Goal: Find specific page/section: Find specific page/section

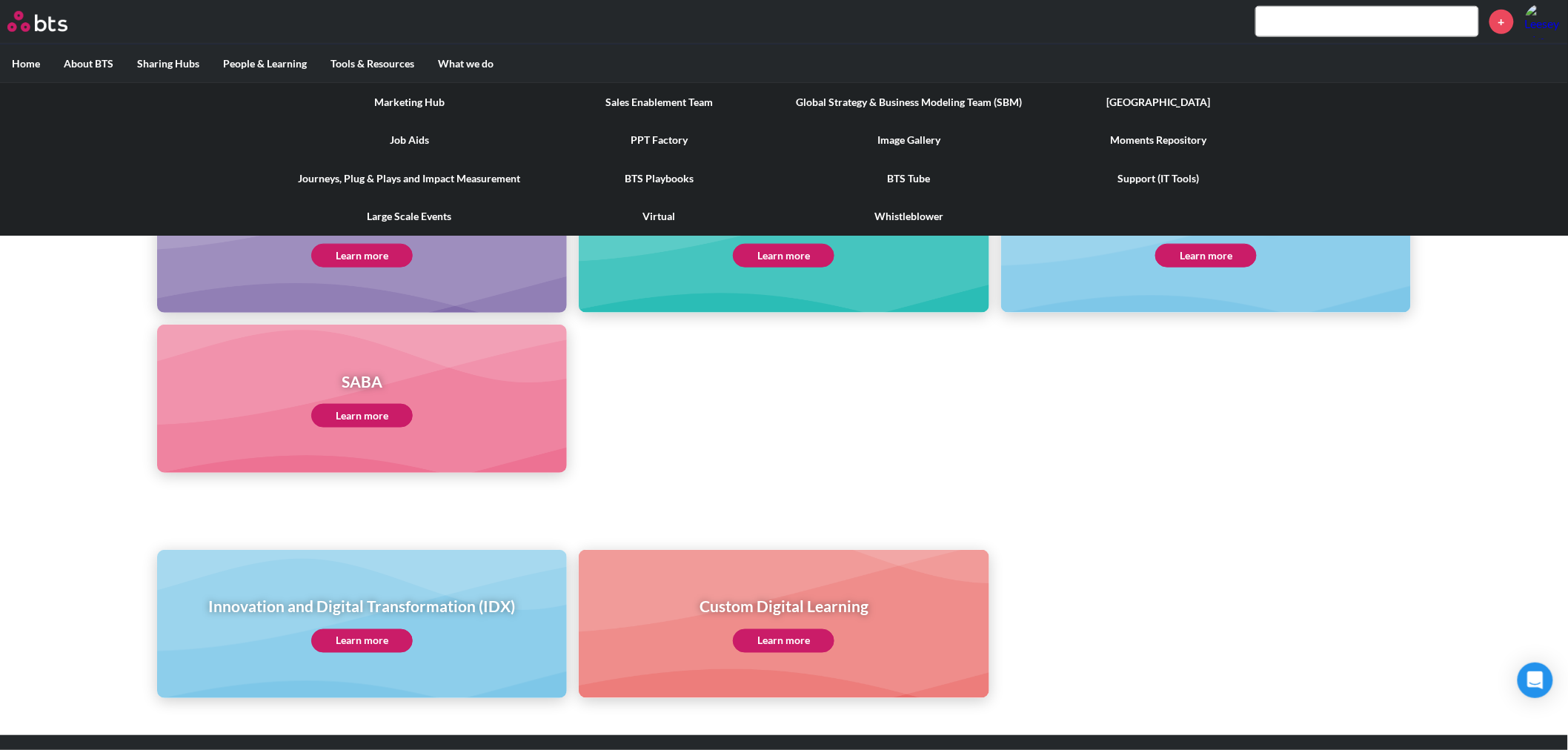
scroll to position [575, 0]
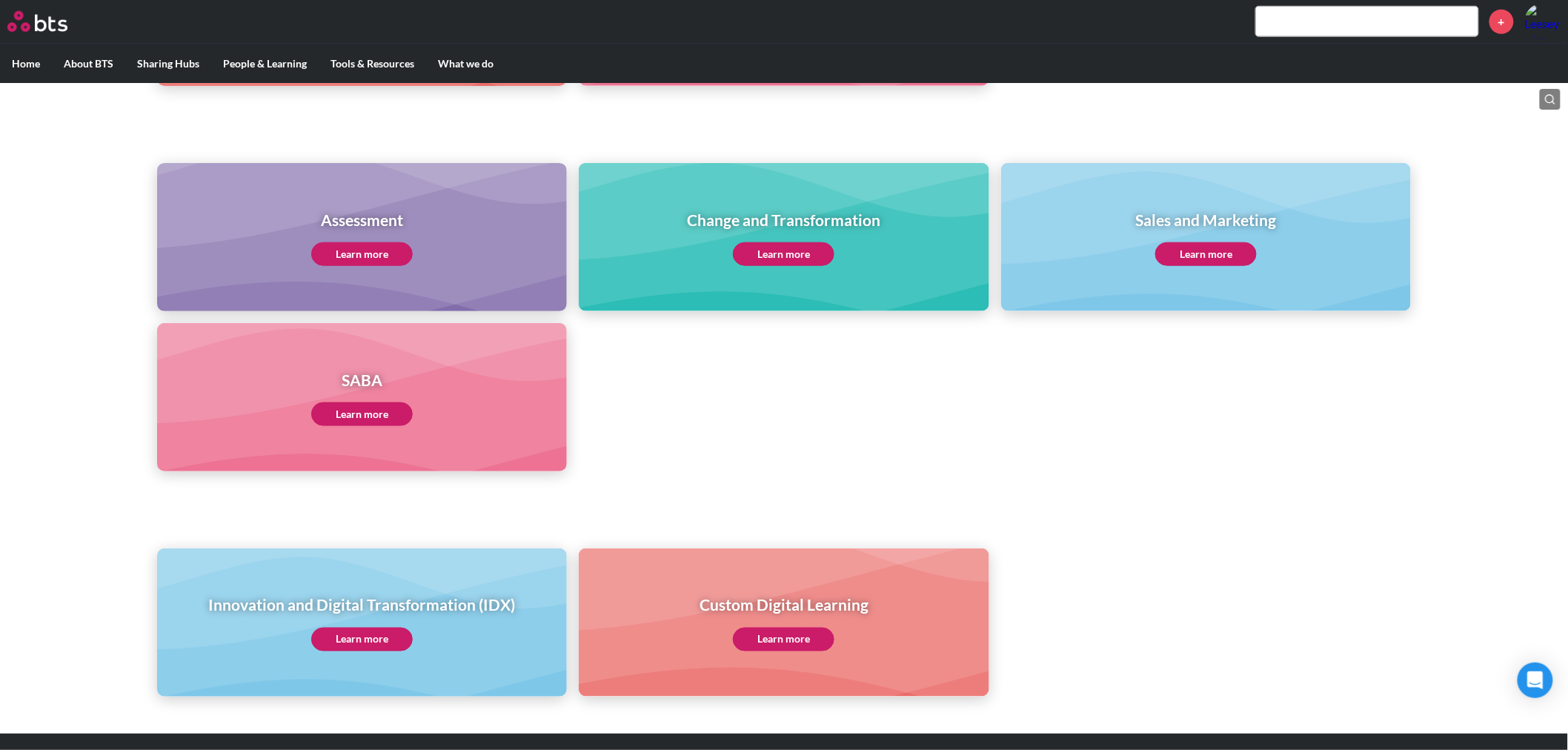
click at [1121, 378] on ul "Assessment Learn more Change and Transformation Learn more Sales and Marketing …" at bounding box center [784, 317] width 1255 height 308
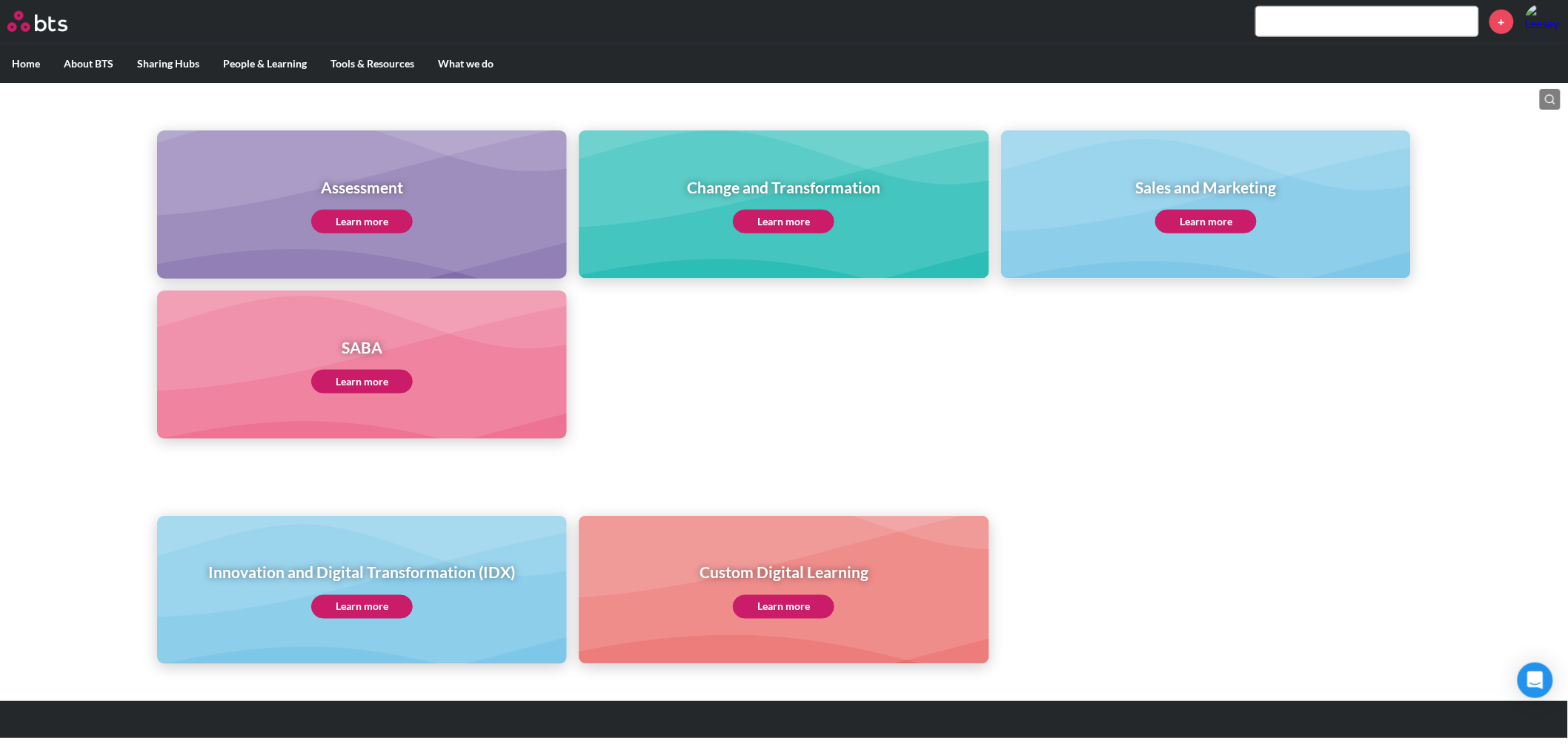
scroll to position [610, 0]
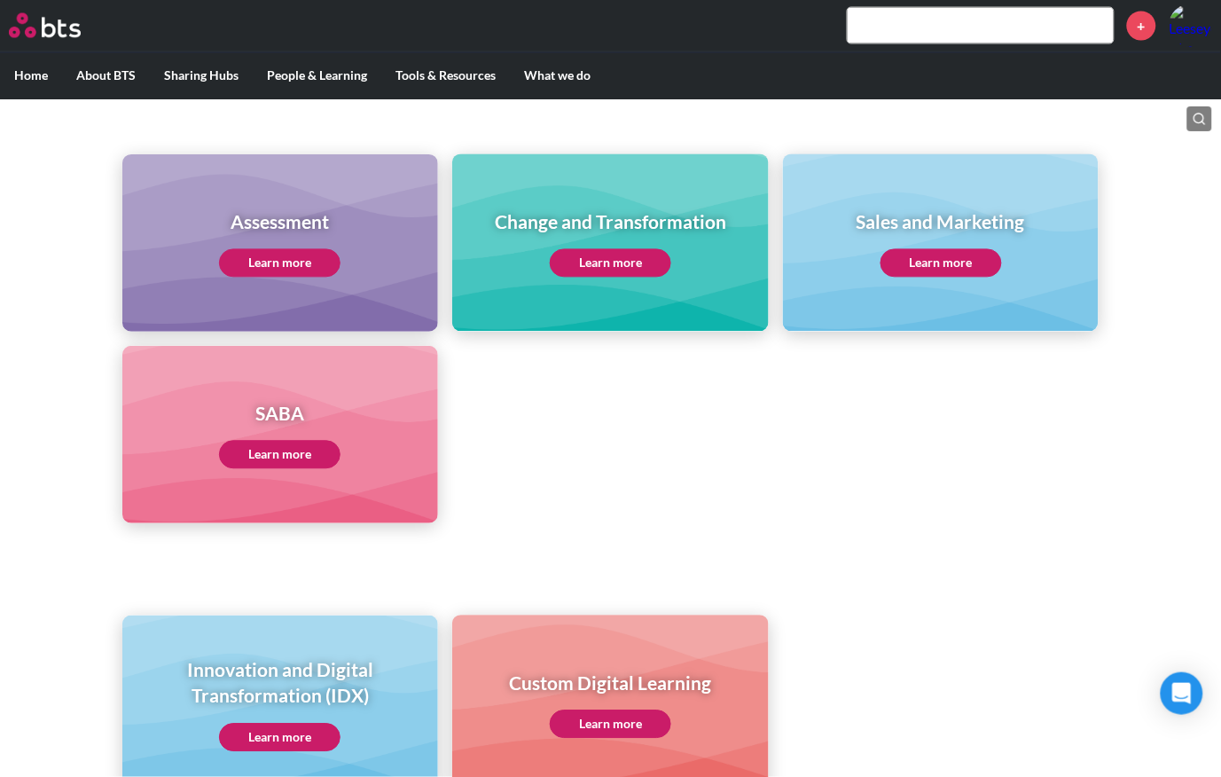
click at [847, 446] on ul "Assessment Learn more Change and Transformation Learn more Sales and Marketing …" at bounding box center [610, 338] width 977 height 369
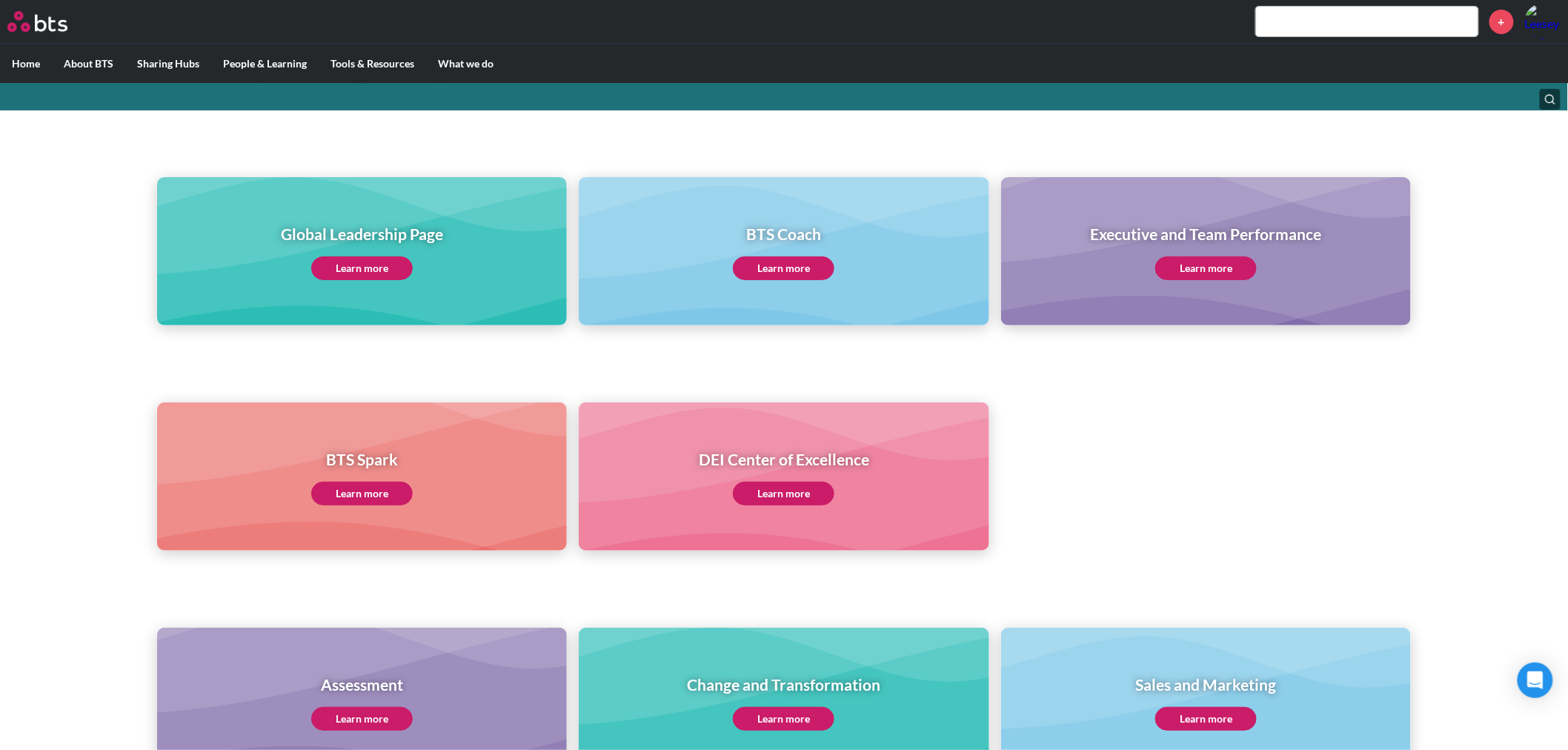
scroll to position [0, 0]
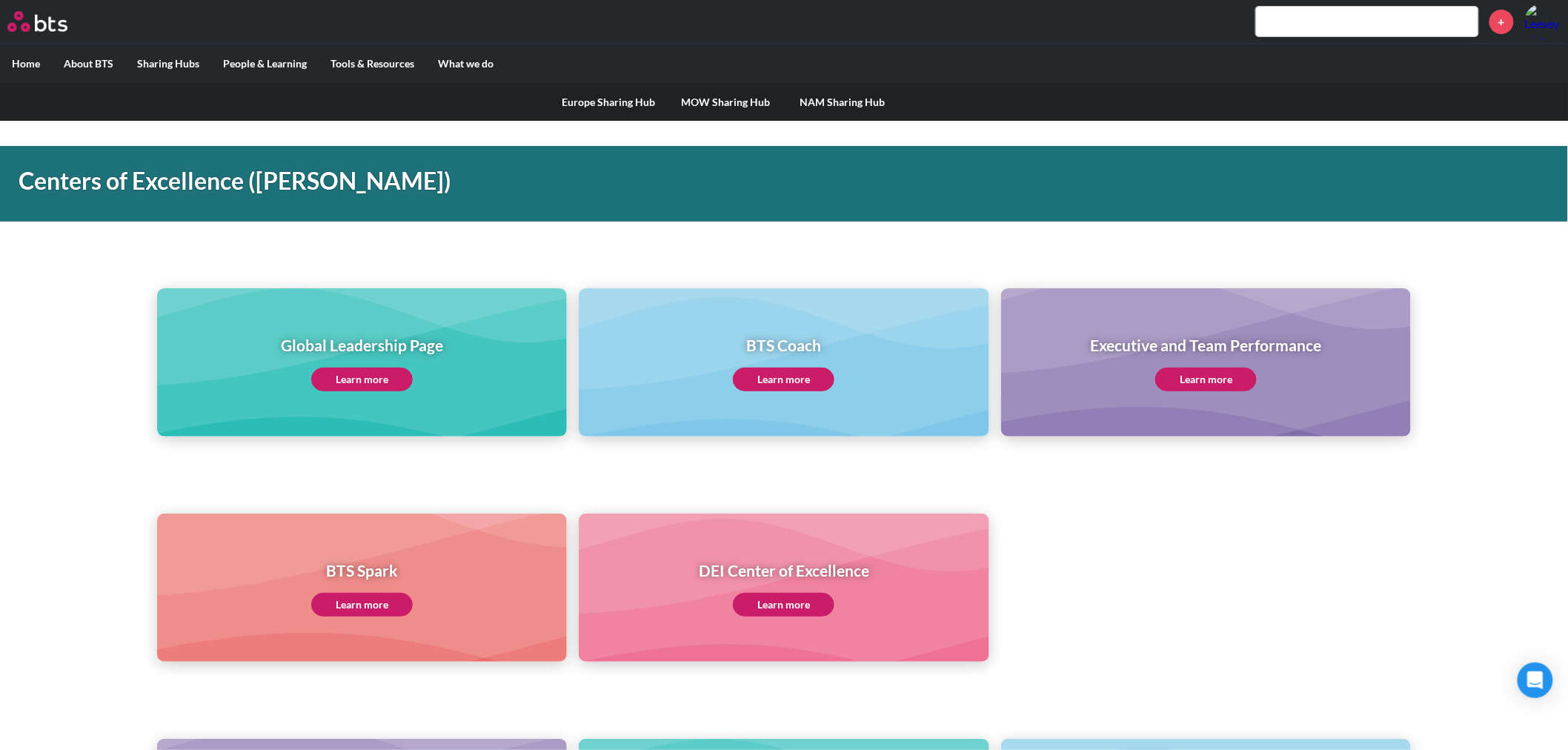
click at [187, 58] on label "Sharing Hubs" at bounding box center [168, 63] width 86 height 38
click at [0, 0] on input "Sharing Hubs" at bounding box center [0, 0] width 0 height 0
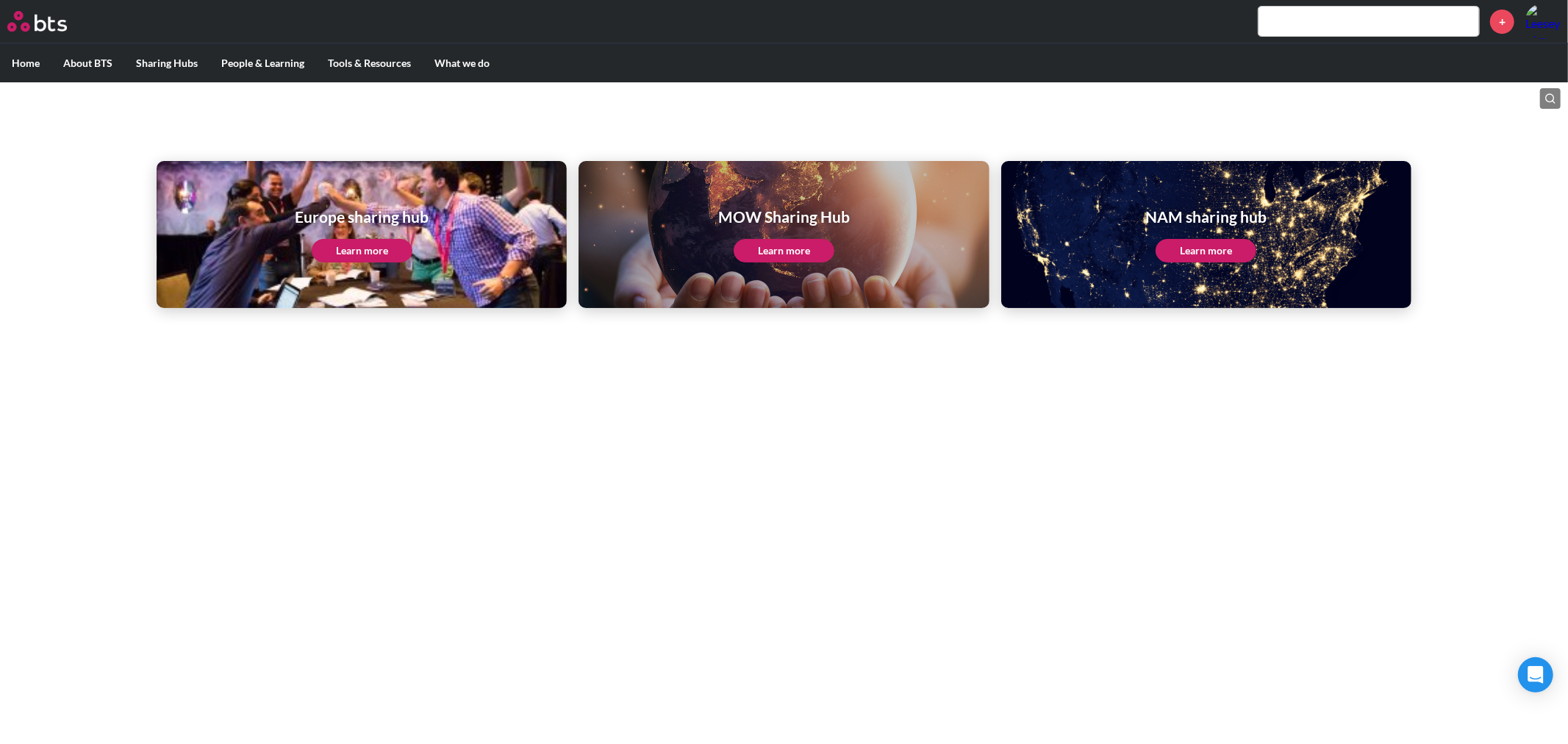
click at [1384, 27] on input "text" at bounding box center [1369, 21] width 220 height 29
type input "a"
type input "celebration"
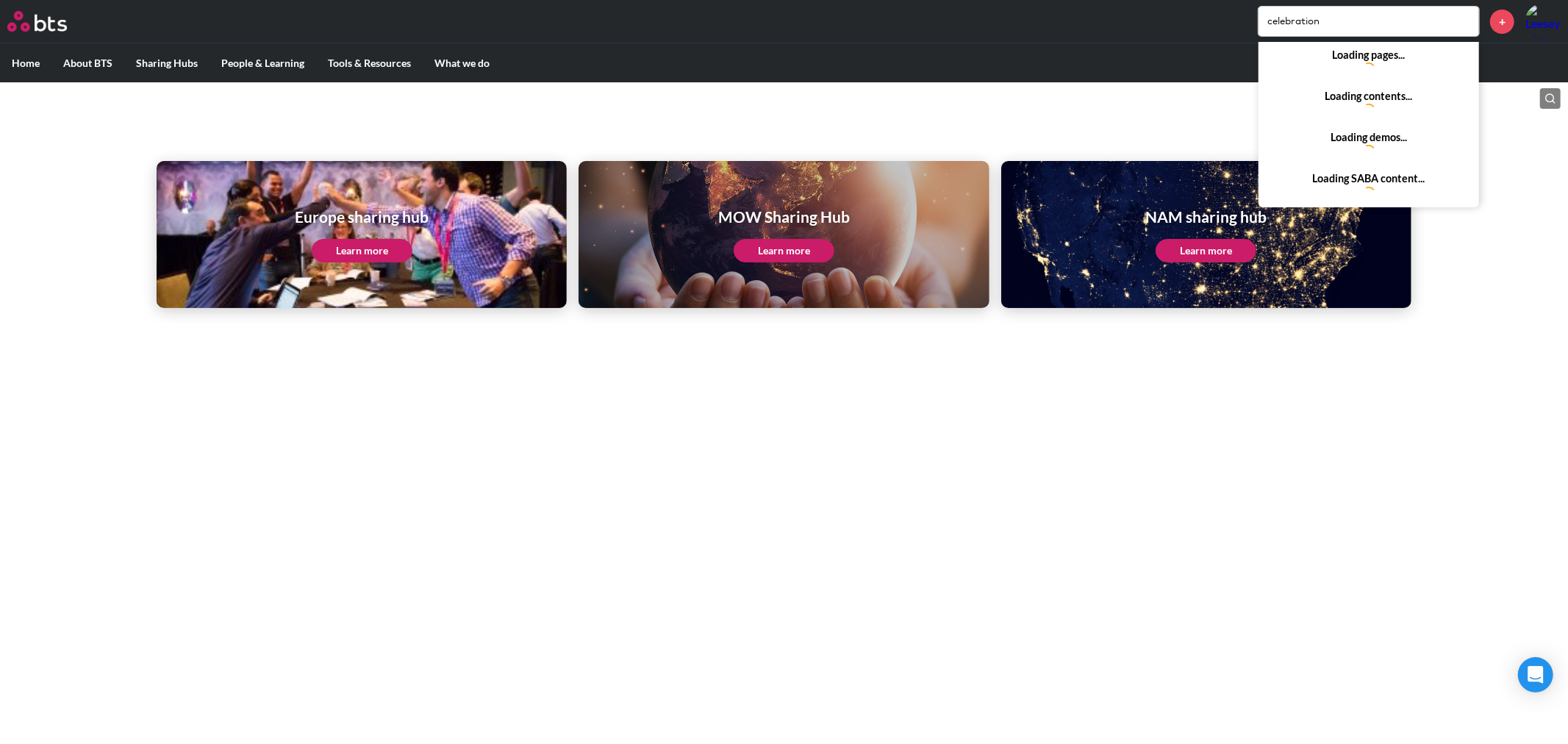
click at [1386, 10] on input "celebration" at bounding box center [1369, 21] width 220 height 29
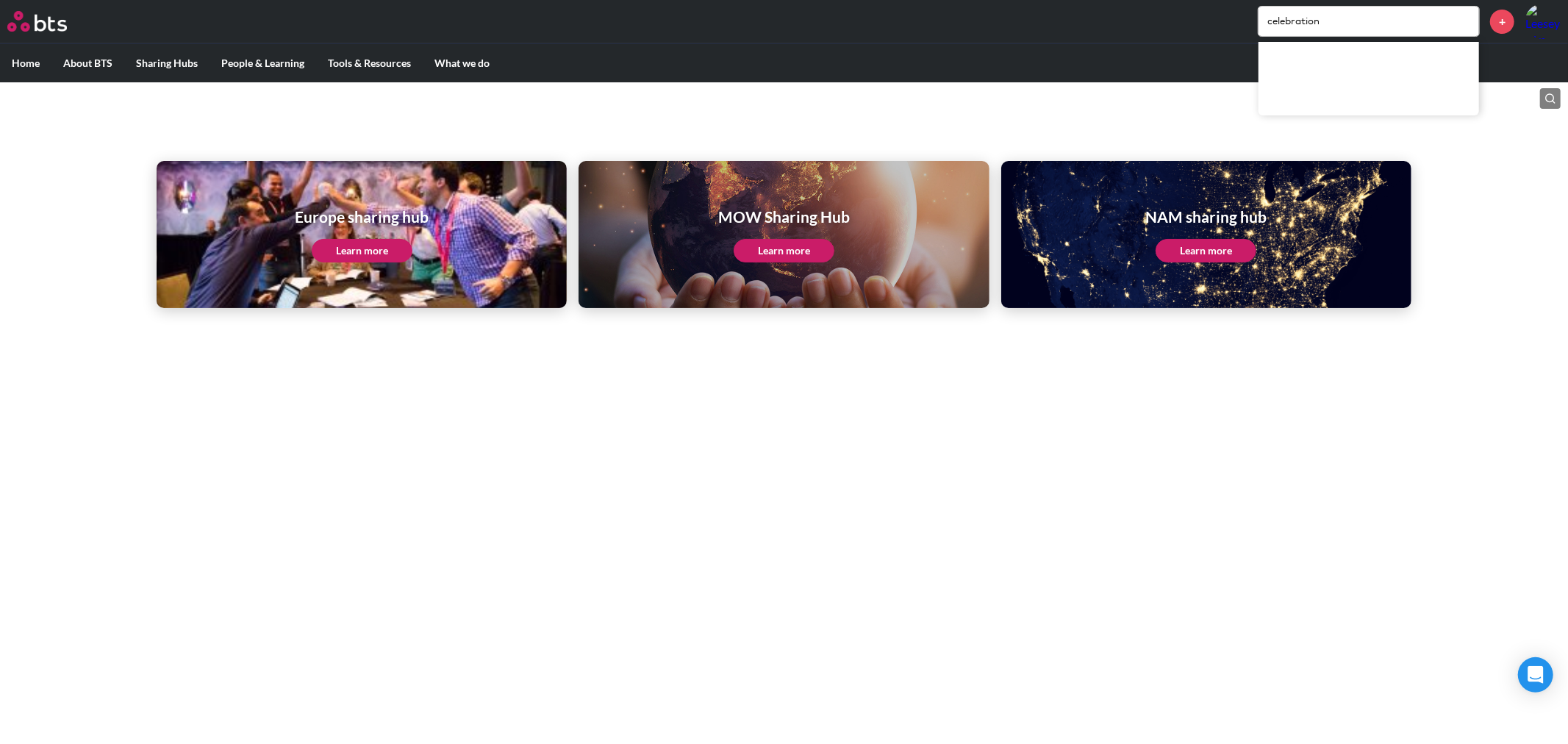
click at [1382, 15] on input "celebration" at bounding box center [1369, 21] width 220 height 29
